Goal: Check status: Check status

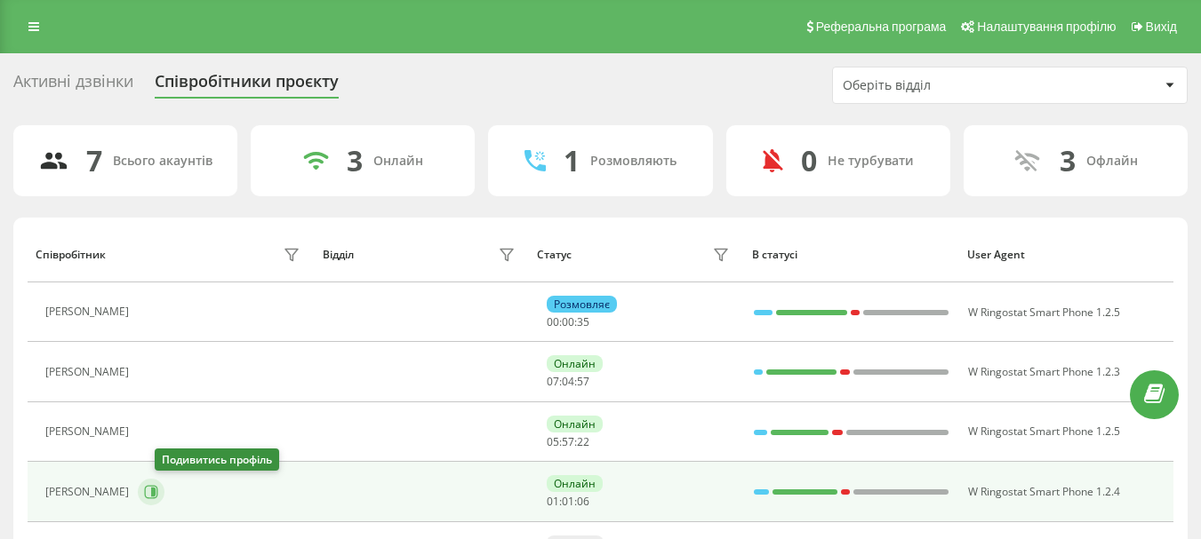
click at [156, 490] on icon at bounding box center [153, 492] width 4 height 9
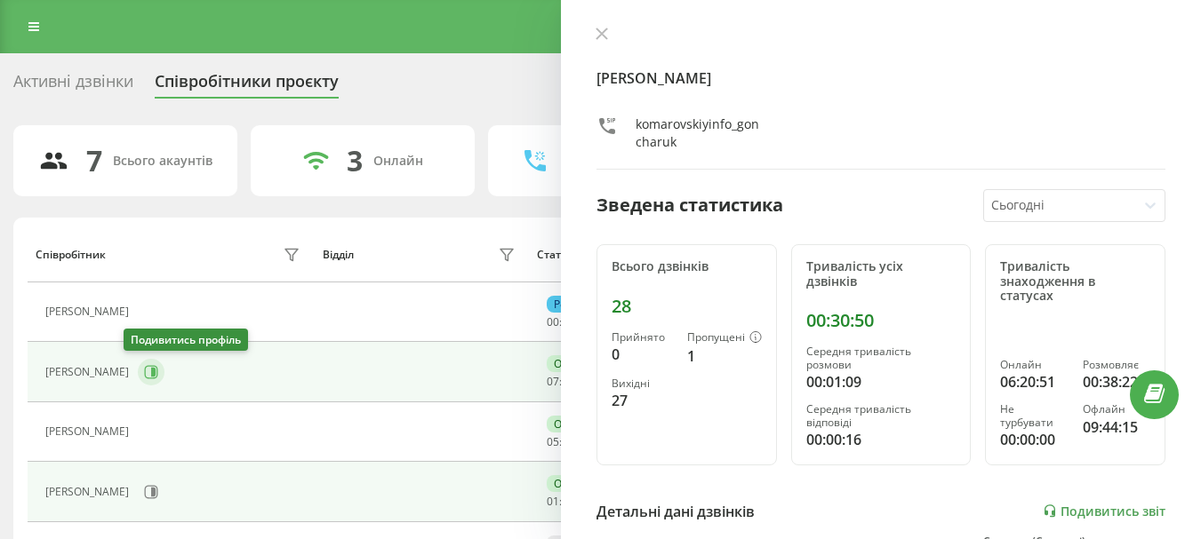
click at [151, 374] on icon at bounding box center [153, 372] width 4 height 9
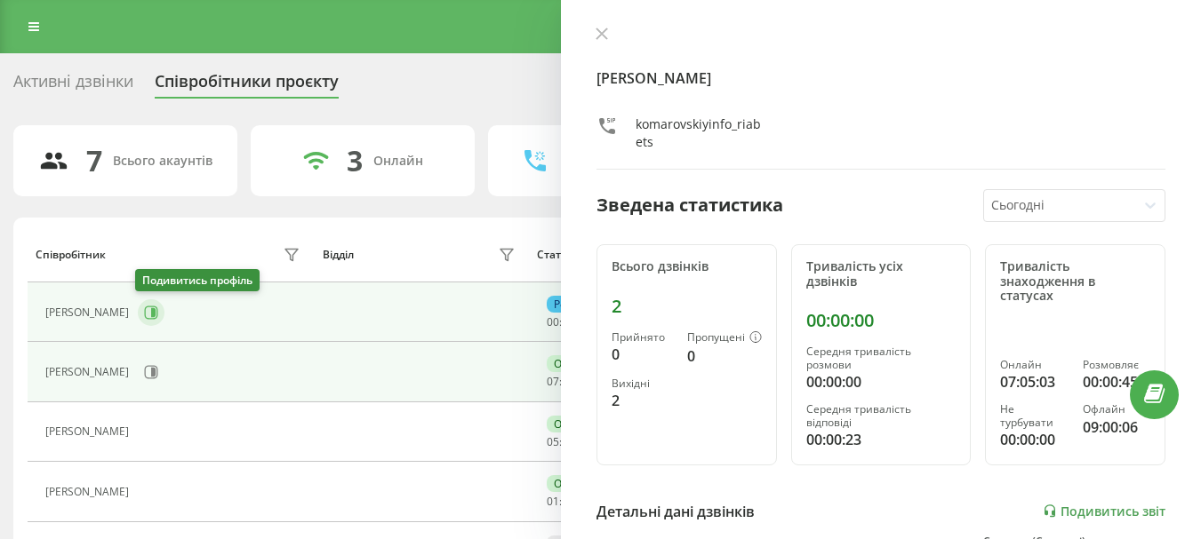
click at [144, 310] on icon at bounding box center [151, 313] width 14 height 14
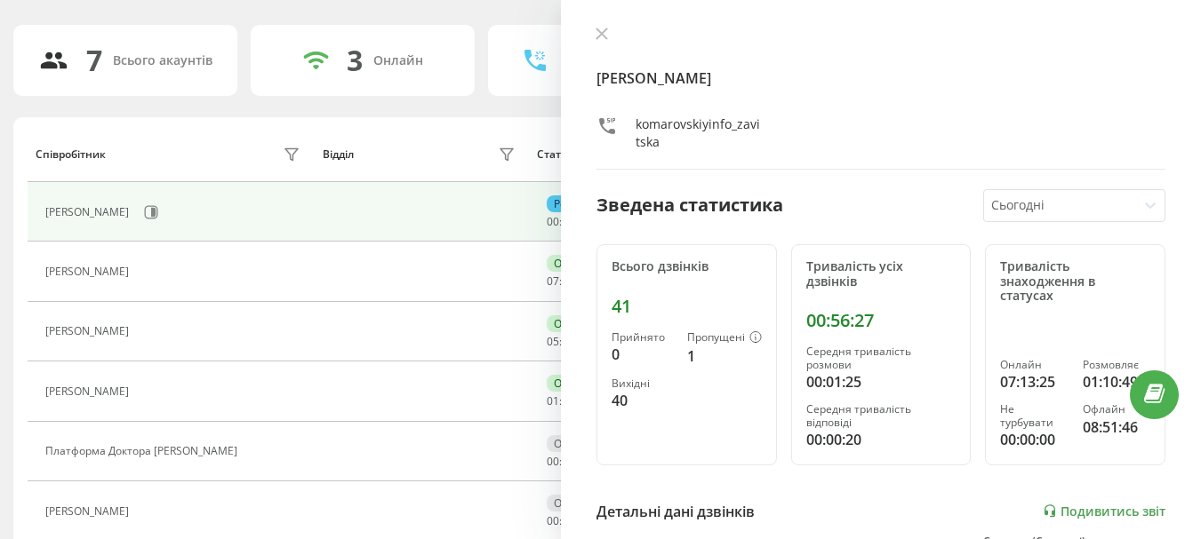
scroll to position [178, 0]
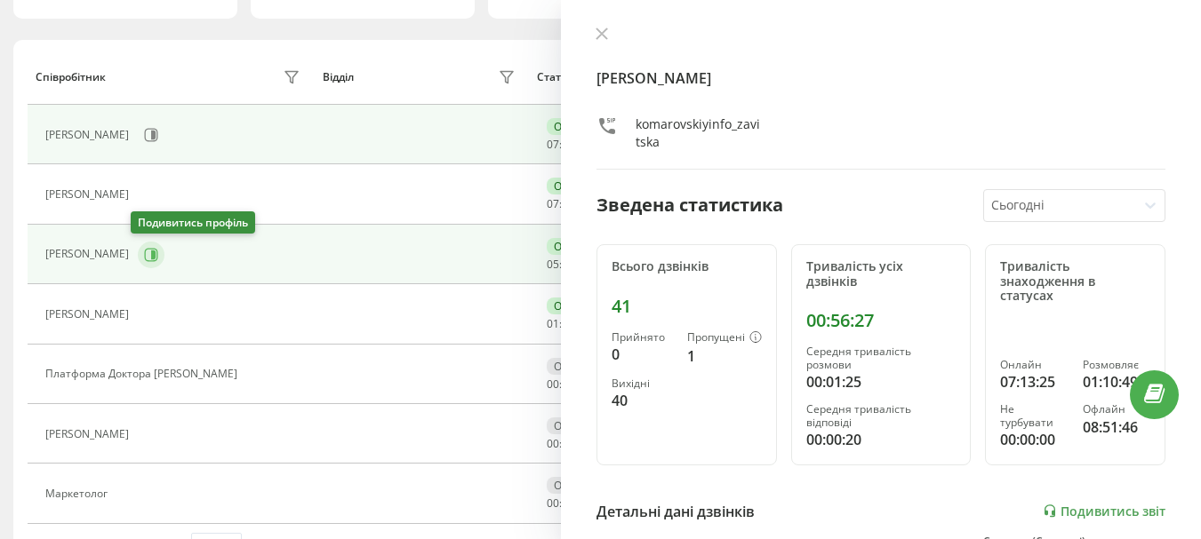
click at [145, 262] on button at bounding box center [151, 255] width 27 height 27
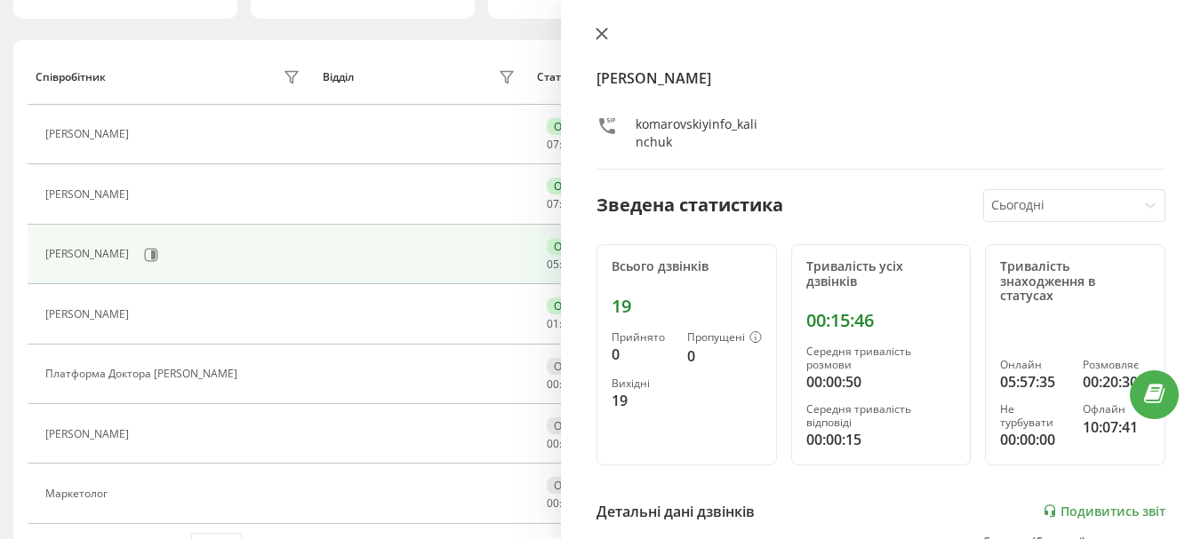
click at [592, 41] on button at bounding box center [601, 35] width 23 height 17
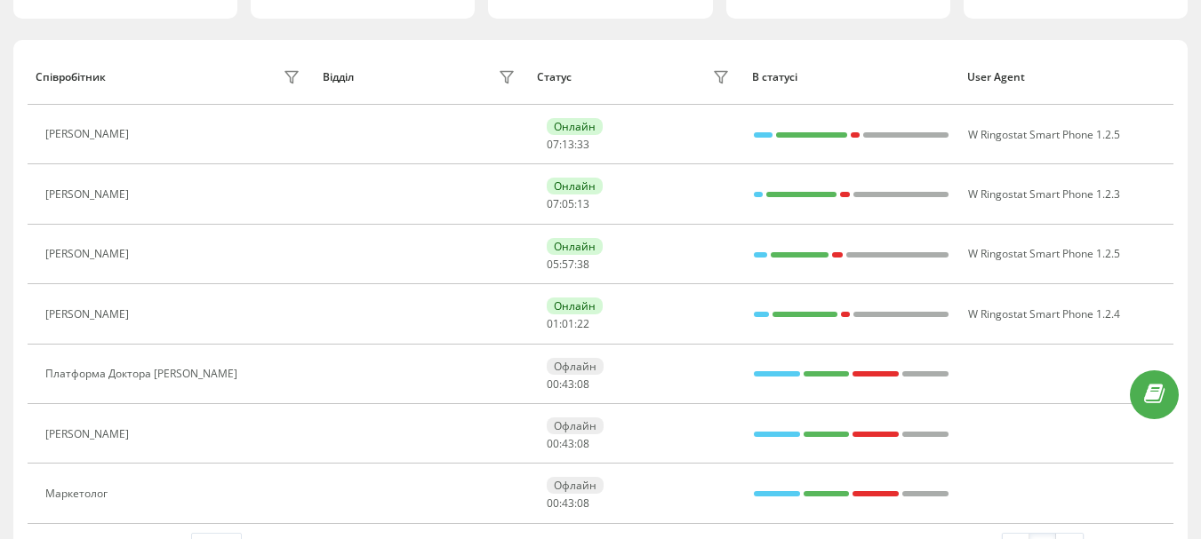
scroll to position [89, 0]
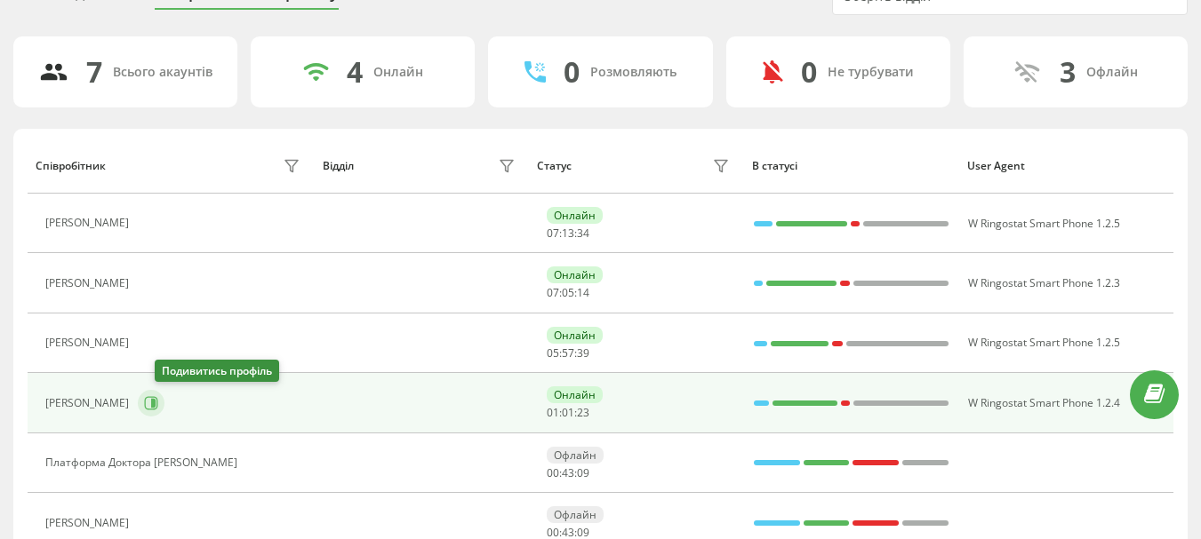
click at [159, 400] on button at bounding box center [151, 403] width 27 height 27
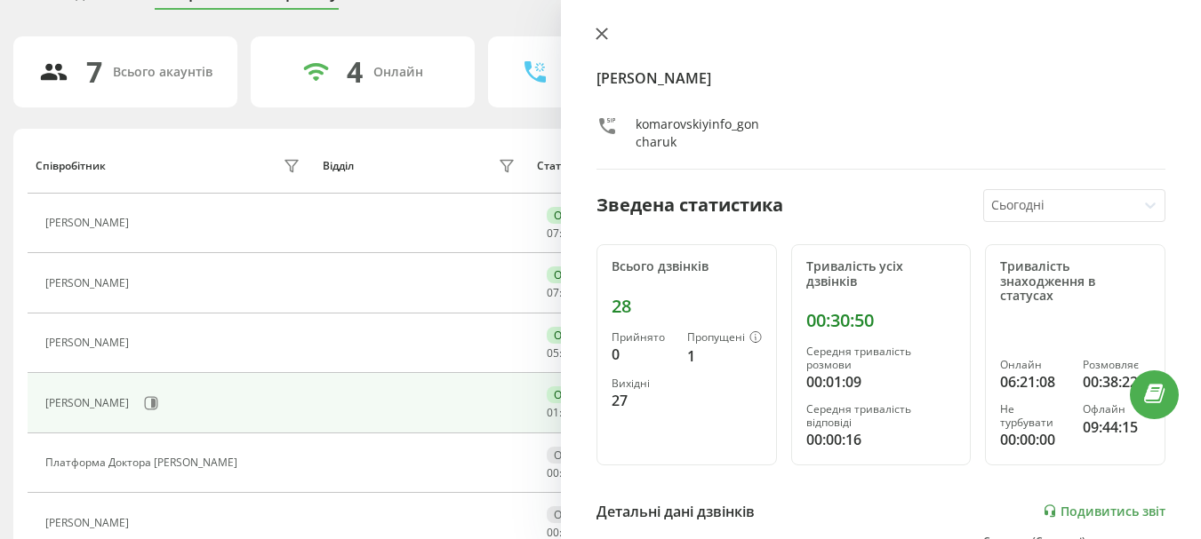
click at [606, 32] on icon at bounding box center [601, 34] width 12 height 12
